Goal: Information Seeking & Learning: Learn about a topic

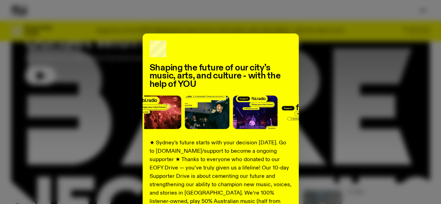
scroll to position [1, 0]
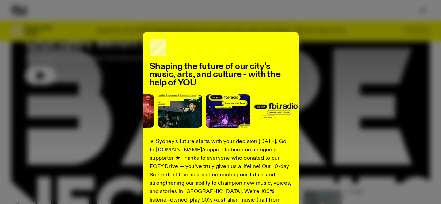
click at [289, 39] on div "Shaping the future of our city’s music, arts, and culture - with the help of YO…" at bounding box center [221, 175] width 156 height 287
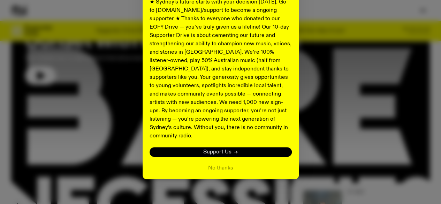
scroll to position [102, 0]
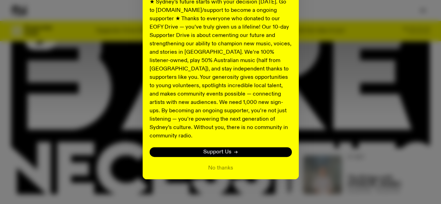
click at [229, 147] on link "Support Us" at bounding box center [221, 152] width 142 height 10
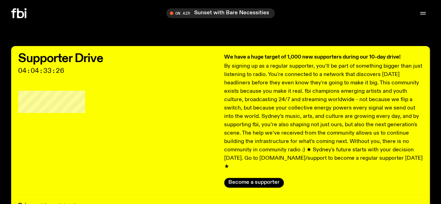
click at [0, 0] on link "Schedule" at bounding box center [0, 0] width 0 height 0
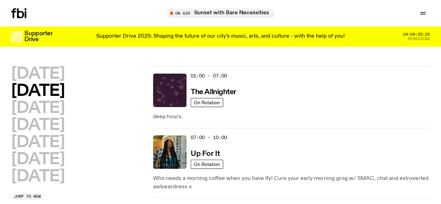
click at [0, 0] on div "Tune in live" at bounding box center [0, 0] width 0 height 0
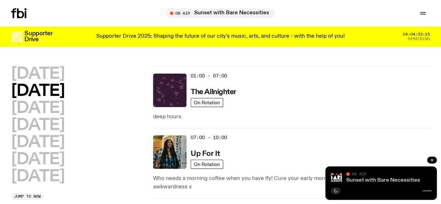
click at [361, 180] on link "Sunset with Bare Necessities" at bounding box center [383, 180] width 74 height 6
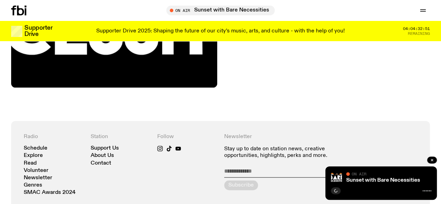
scroll to position [314, 0]
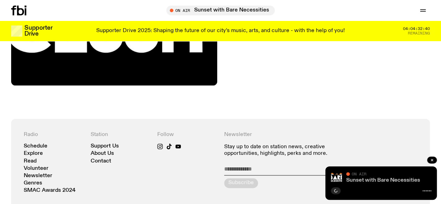
click at [418, 178] on link "Sunset with Bare Necessities" at bounding box center [383, 180] width 74 height 6
click at [397, 181] on link "Sunset with Bare Necessities" at bounding box center [383, 180] width 74 height 6
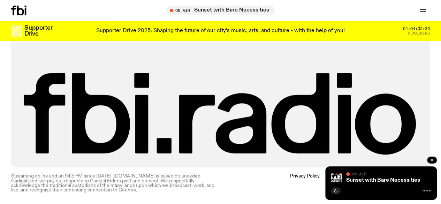
scroll to position [508, 0]
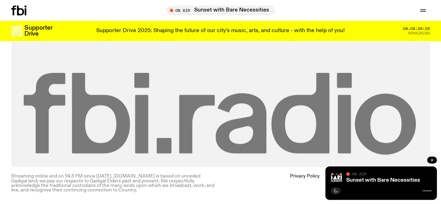
click at [412, 144] on icon at bounding box center [221, 114] width 394 height 82
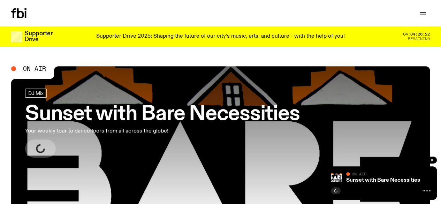
drag, startPoint x: 17, startPoint y: 10, endPoint x: 18, endPoint y: 14, distance: 3.9
click at [18, 10] on icon at bounding box center [18, 13] width 15 height 10
click at [0, 0] on link "Schedule" at bounding box center [0, 0] width 0 height 0
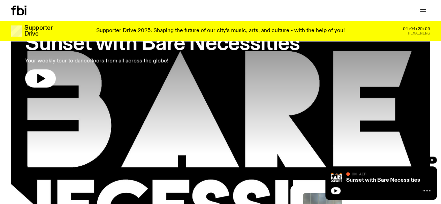
scroll to position [134, 0]
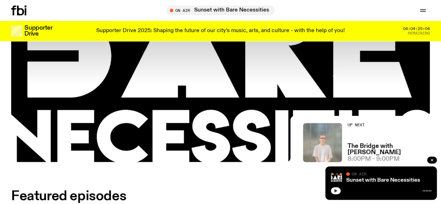
click at [338, 191] on button "button" at bounding box center [336, 190] width 10 height 7
